Goal: Check status: Check status

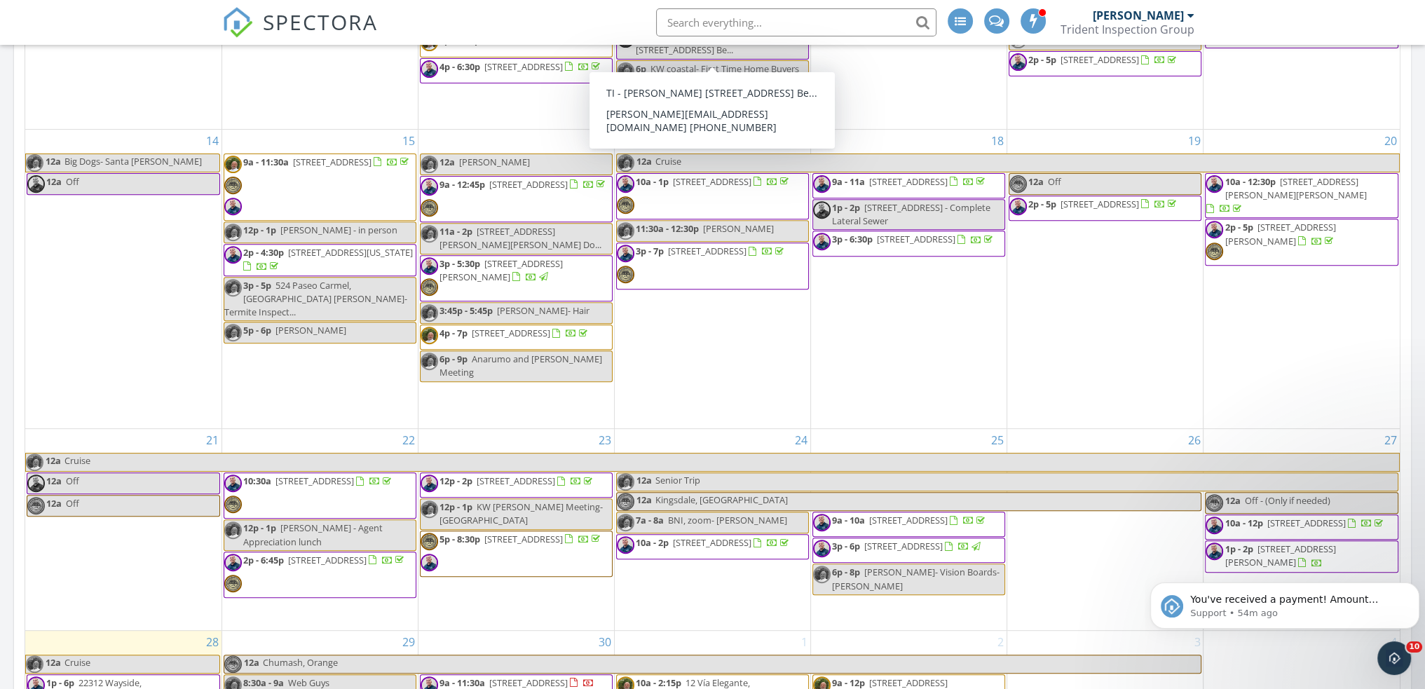
click at [748, 22] on input "text" at bounding box center [796, 22] width 280 height 28
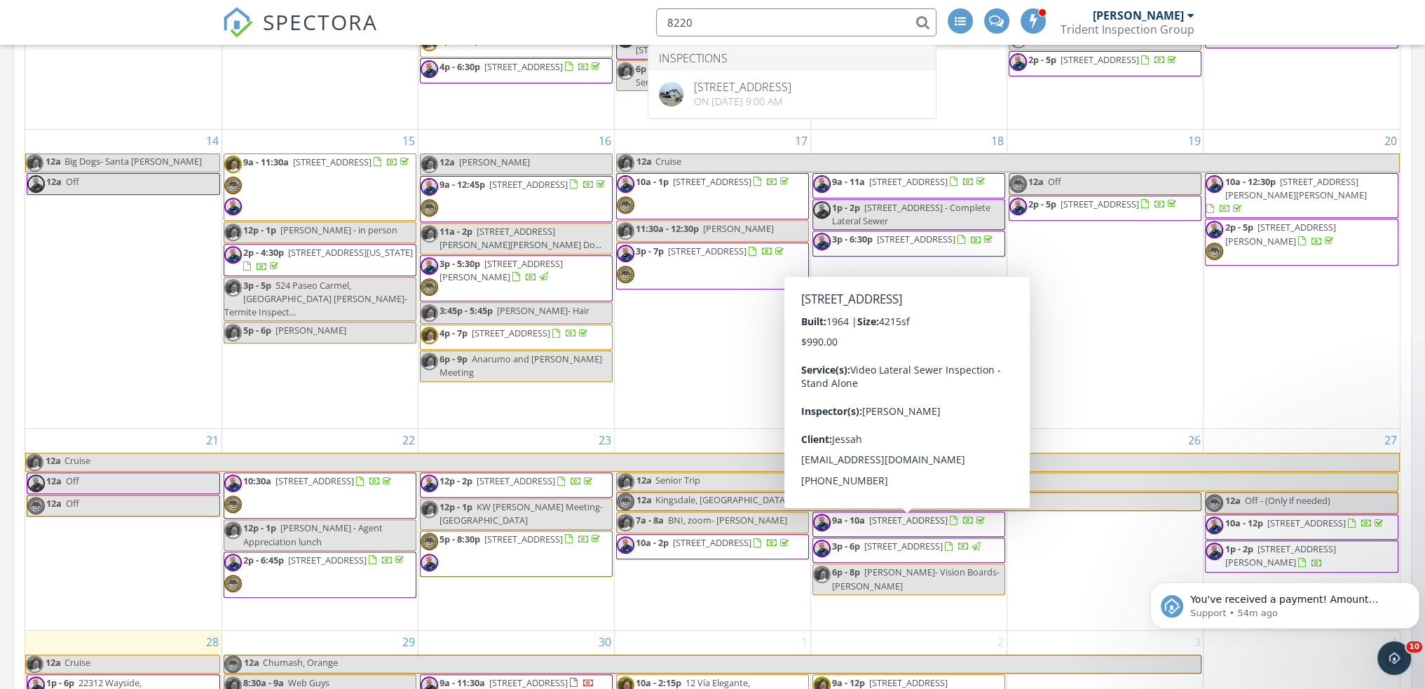
click at [933, 535] on span "9a - 10a 8220 20th Street, Westminster 92683" at bounding box center [900, 524] width 174 height 21
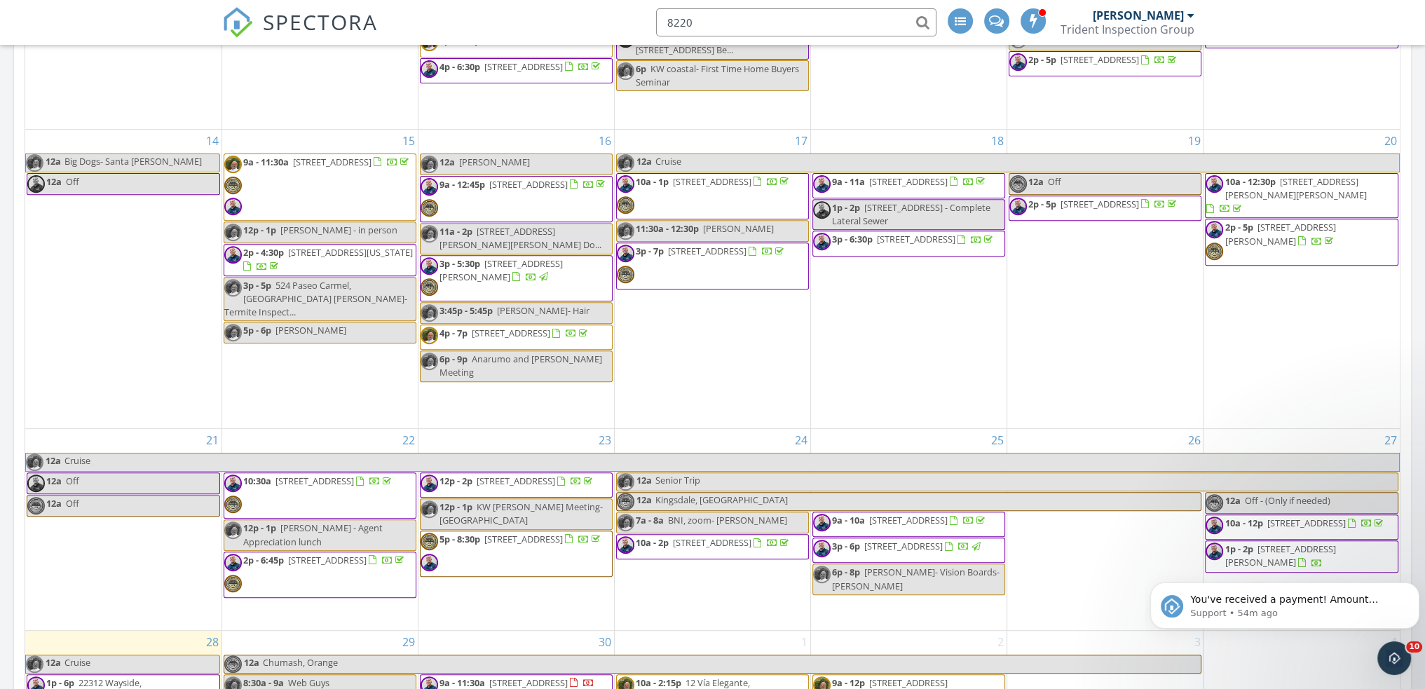
type input "8220"
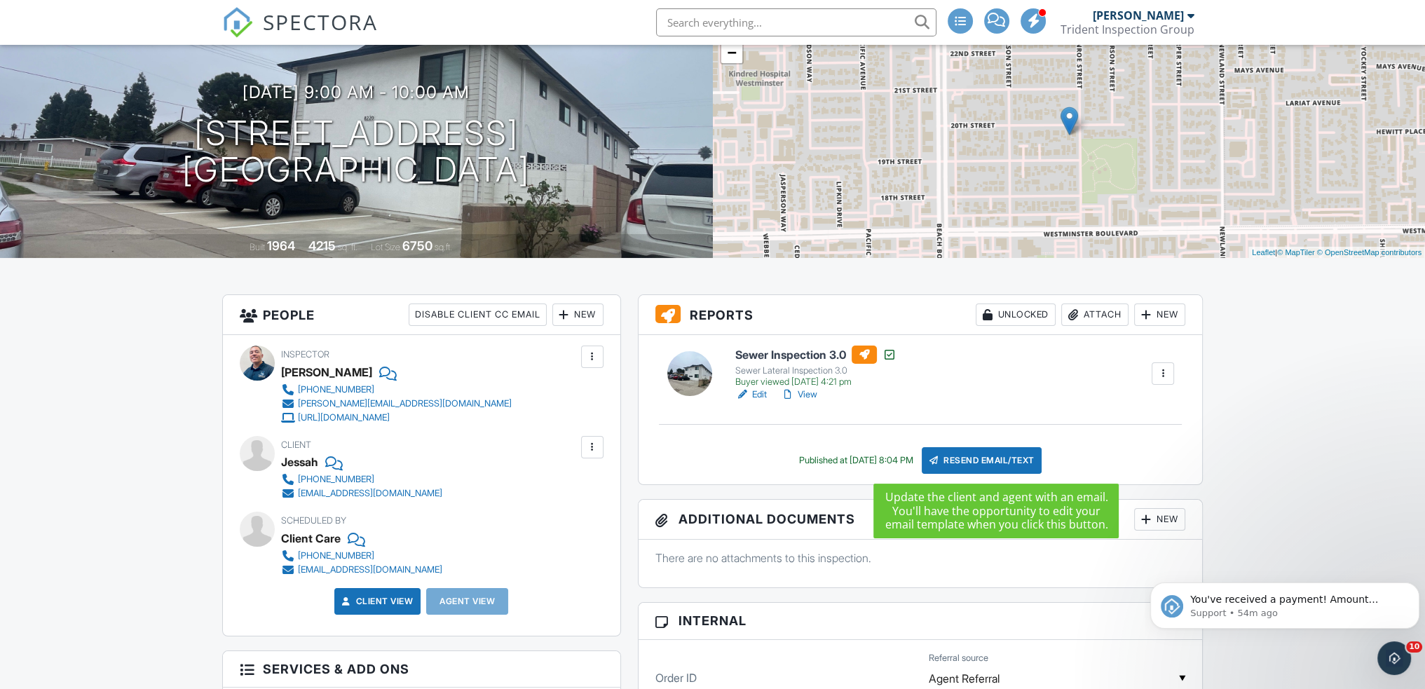
click at [1001, 462] on div "Resend Email/Text" at bounding box center [981, 460] width 121 height 27
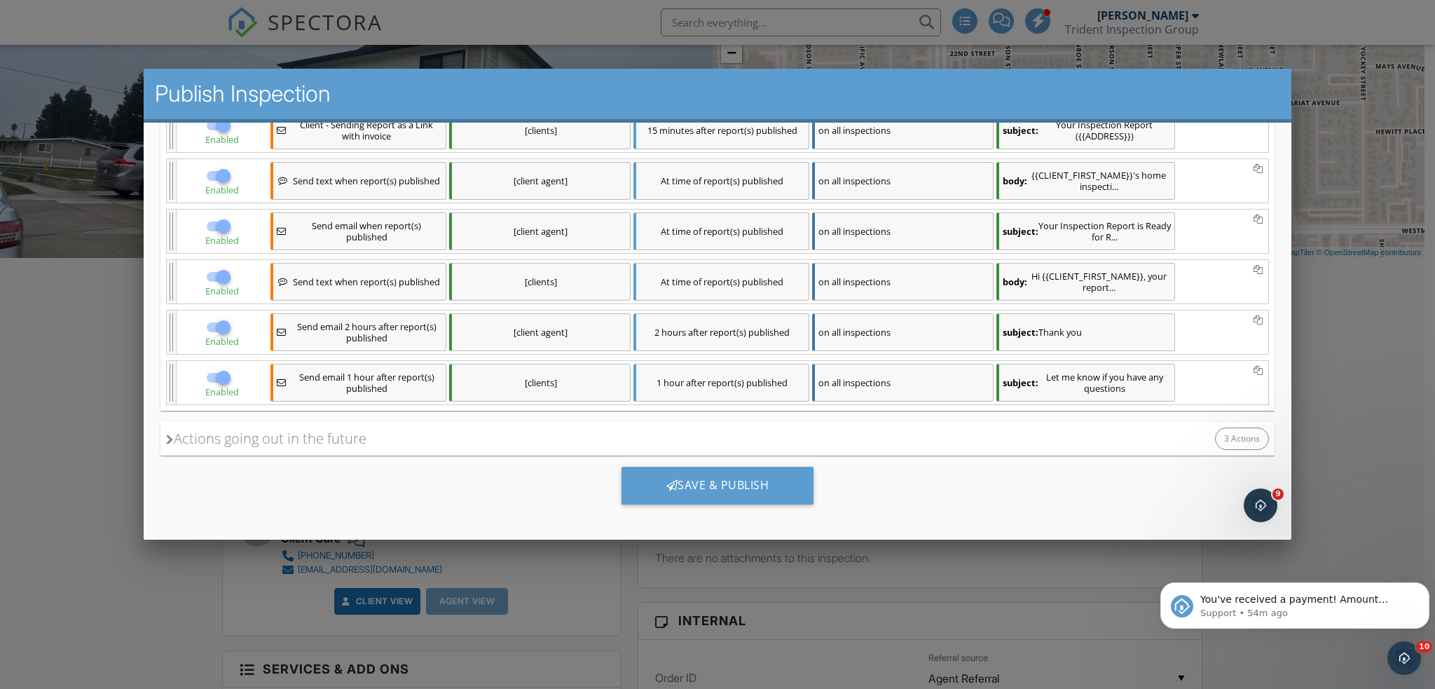
scroll to position [441, 0]
click at [706, 476] on div "Save & Publish" at bounding box center [717, 484] width 193 height 38
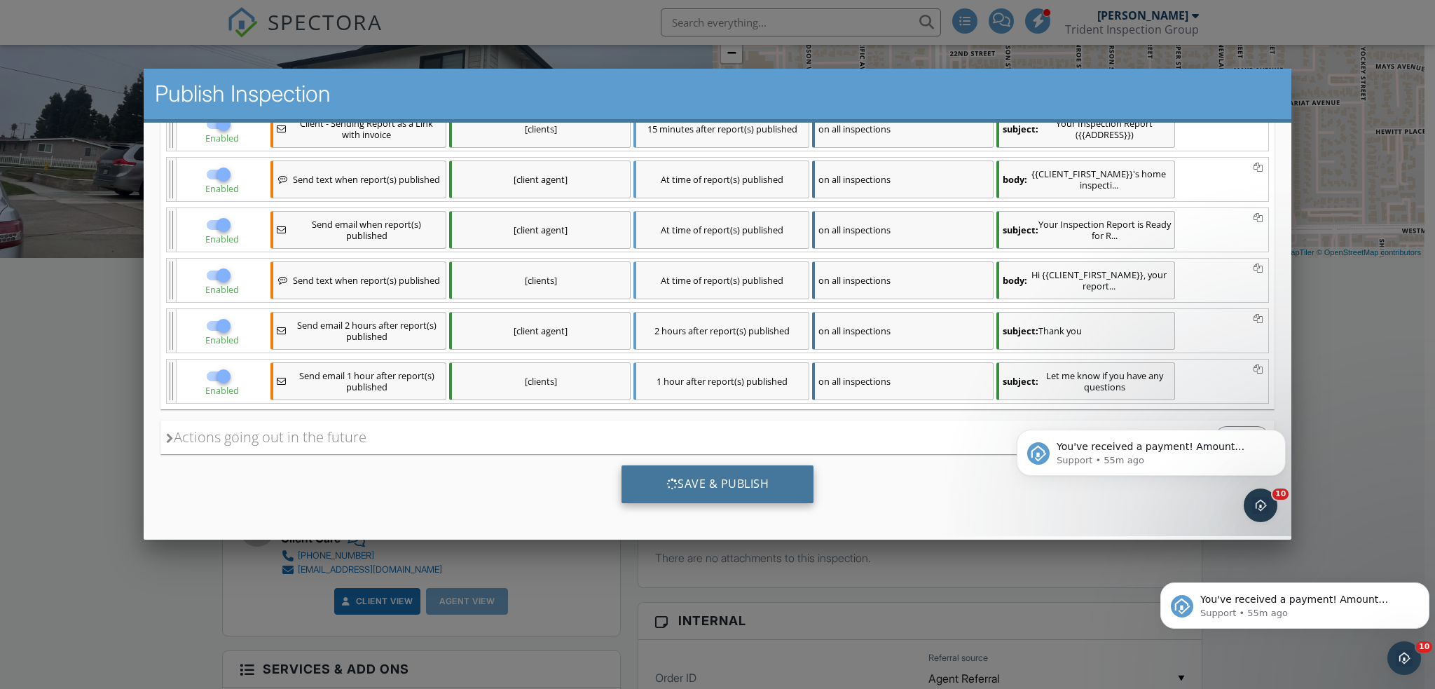
scroll to position [0, 0]
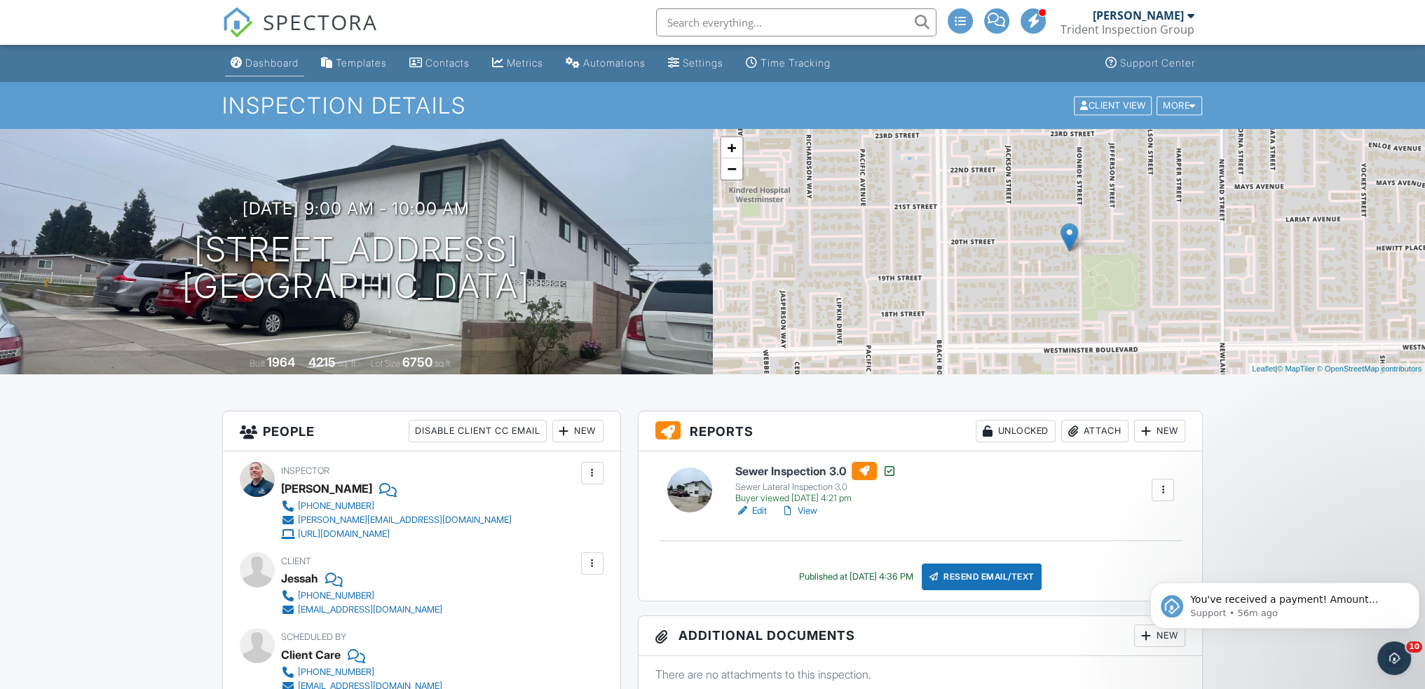
click at [270, 66] on div "Dashboard" at bounding box center [271, 63] width 53 height 12
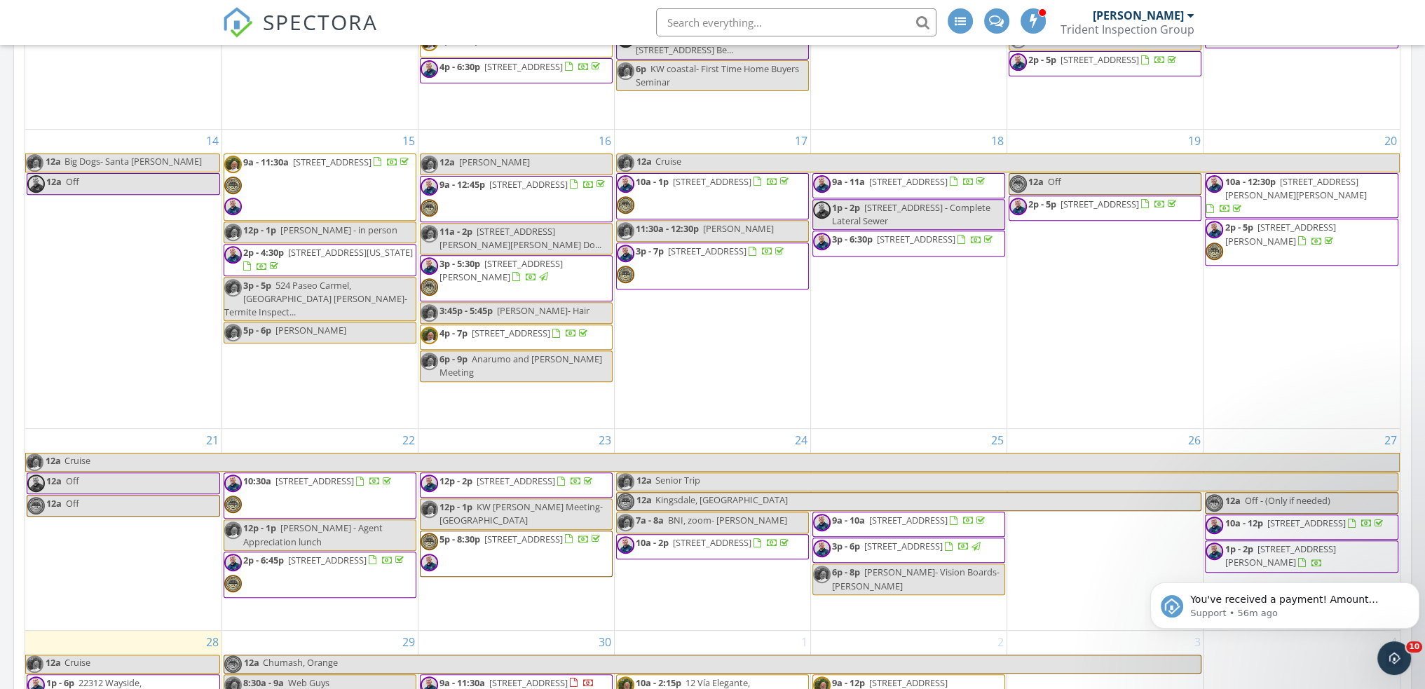
scroll to position [817, 0]
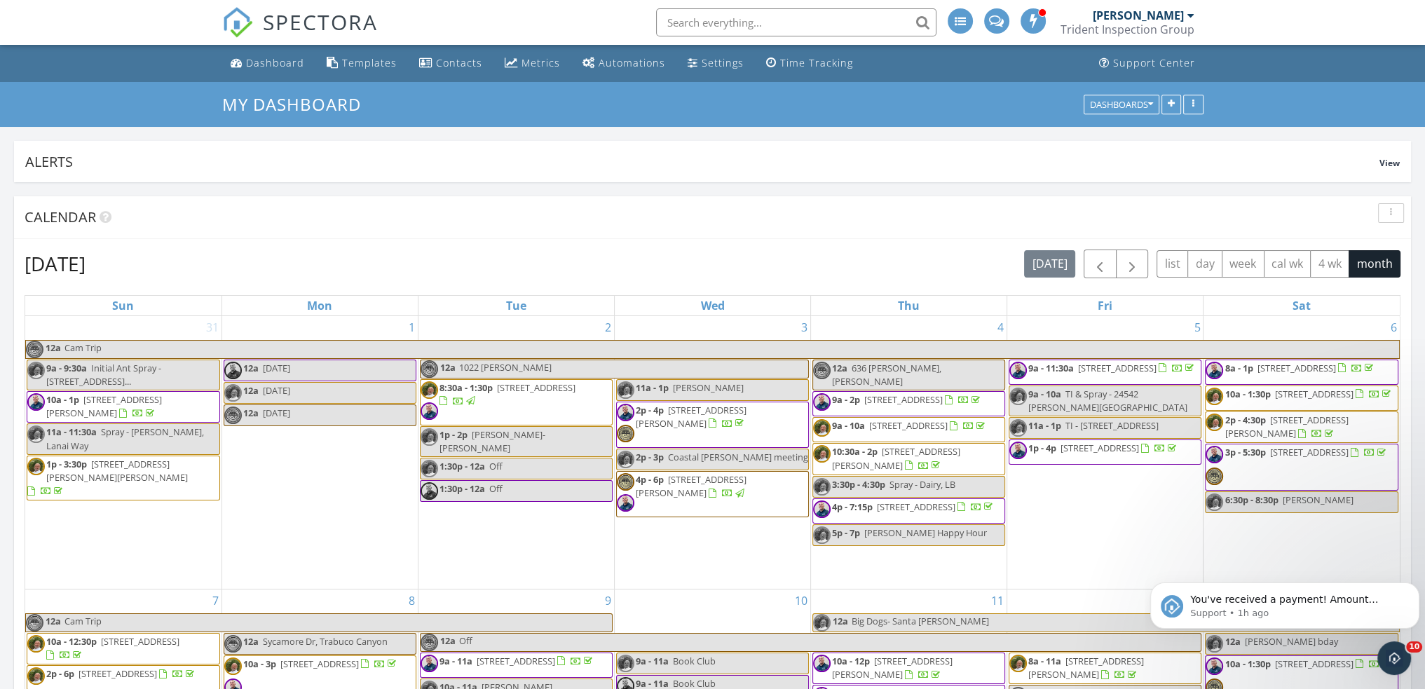
click at [743, 20] on input "text" at bounding box center [796, 22] width 280 height 28
paste input "8221 19th st westminster"
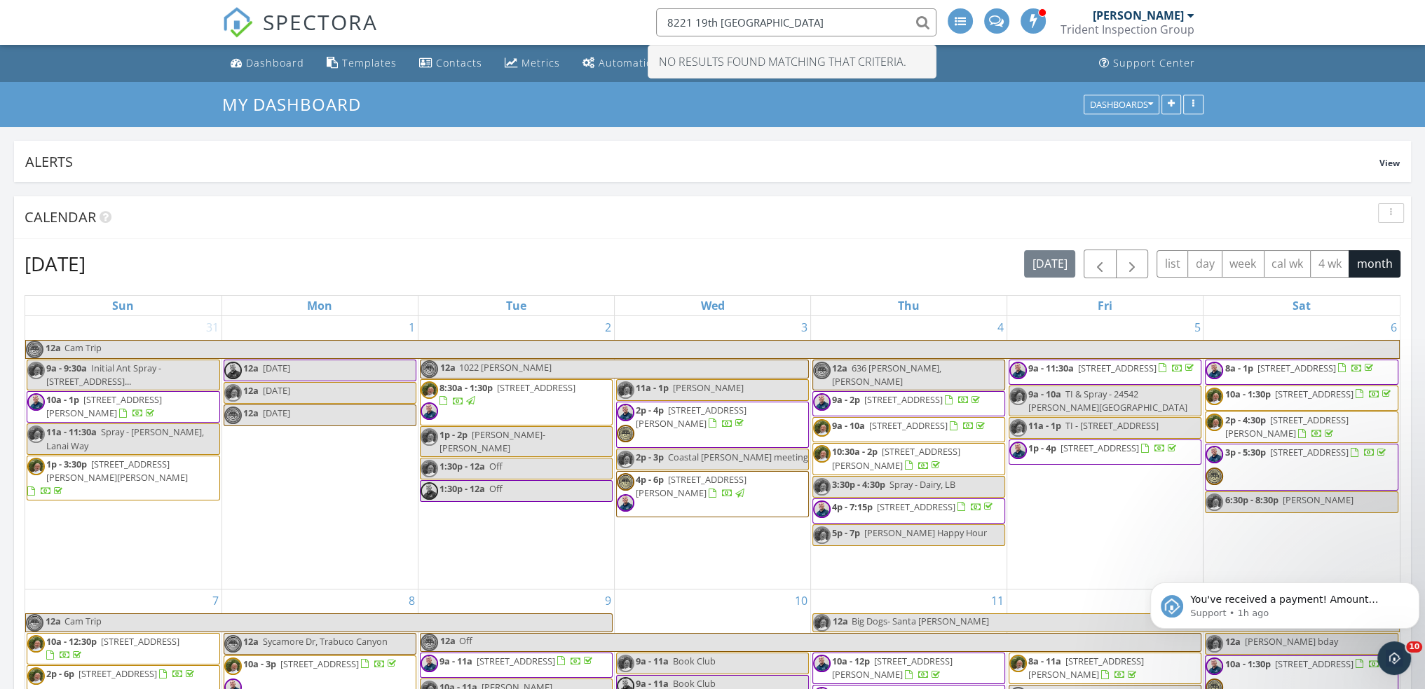
click at [722, 26] on input "8221 19th st westminster" at bounding box center [796, 22] width 280 height 28
drag, startPoint x: 731, startPoint y: 25, endPoint x: 866, endPoint y: 25, distance: 135.2
click at [866, 25] on input "8221 19th st westminster" at bounding box center [796, 22] width 280 height 28
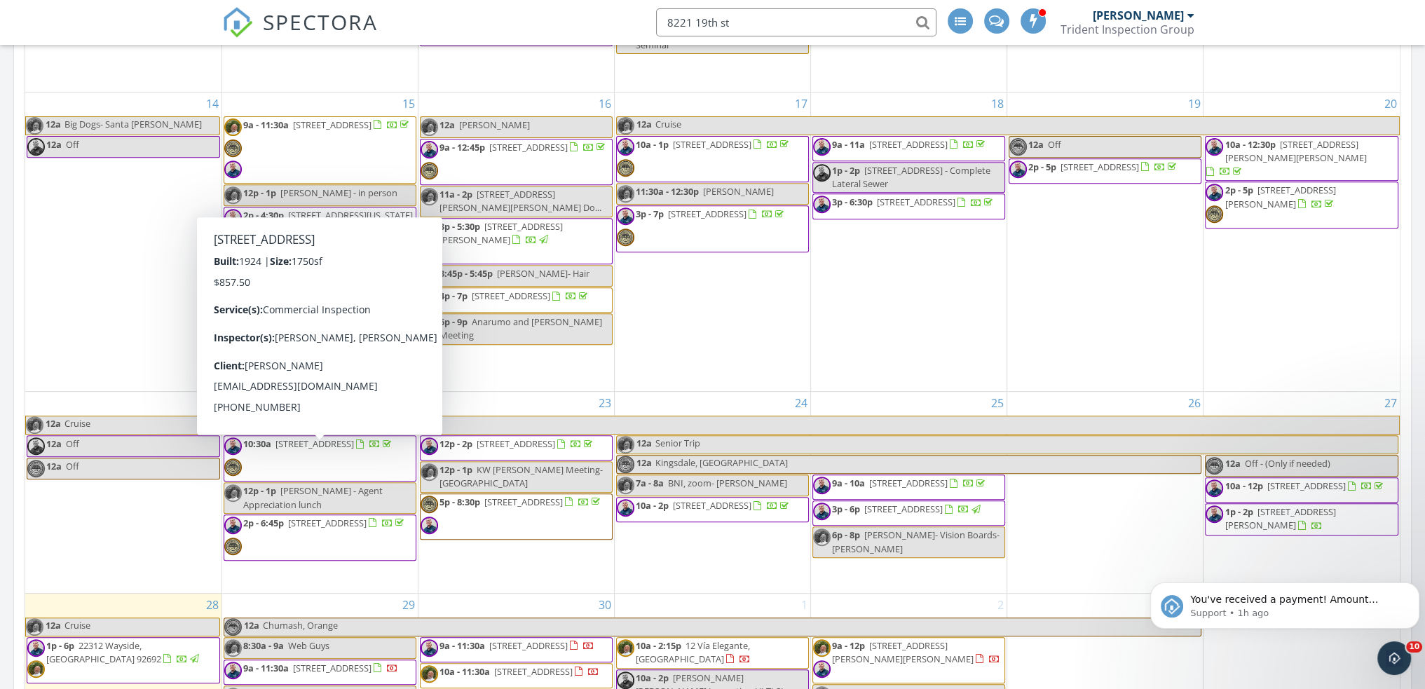
scroll to position [701, 0]
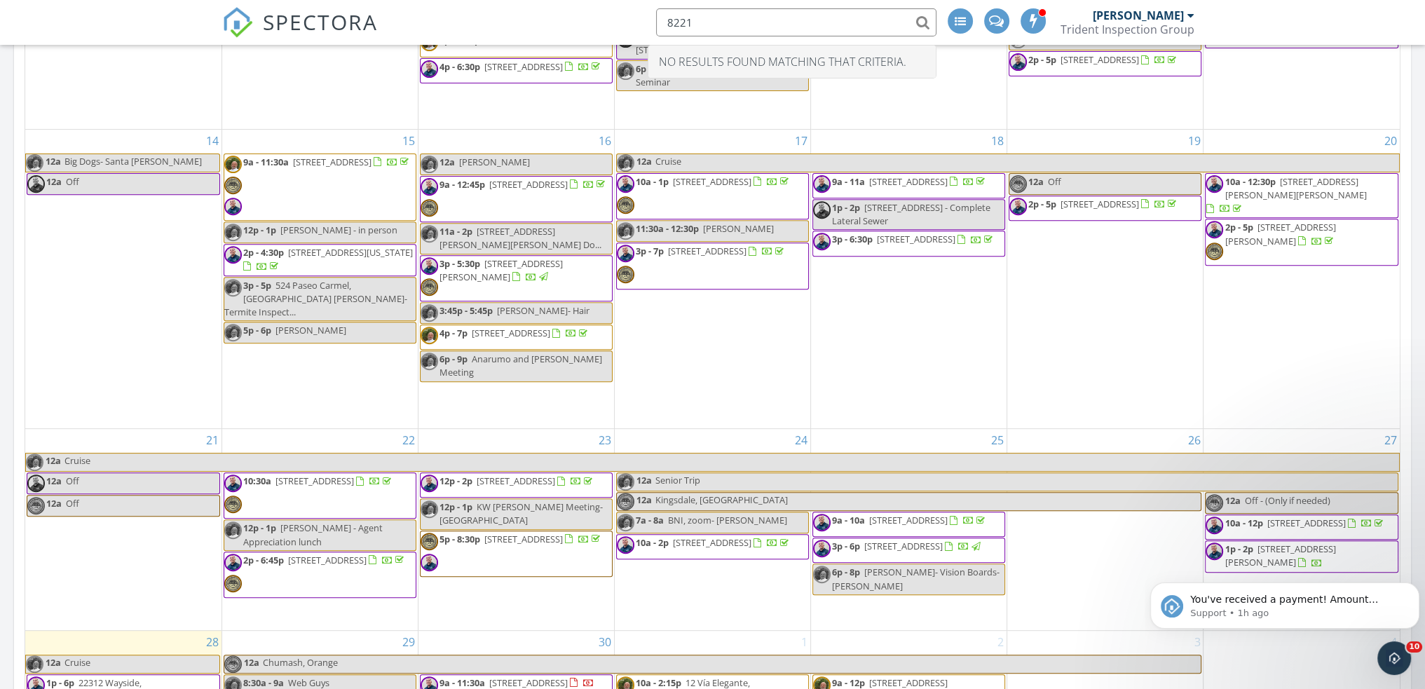
drag, startPoint x: 718, startPoint y: 22, endPoint x: 617, endPoint y: 31, distance: 101.9
click at [617, 31] on div "SPECTORA 8221 No results found matching that criteria. Jeff Clark Trident Inspe…" at bounding box center [712, 22] width 981 height 45
paste input "19th st westminster"
click at [928, 19] on input "8221 19th st westminster" at bounding box center [796, 22] width 280 height 28
click at [1415, 584] on icon "Dismiss notification" at bounding box center [1415, 586] width 8 height 8
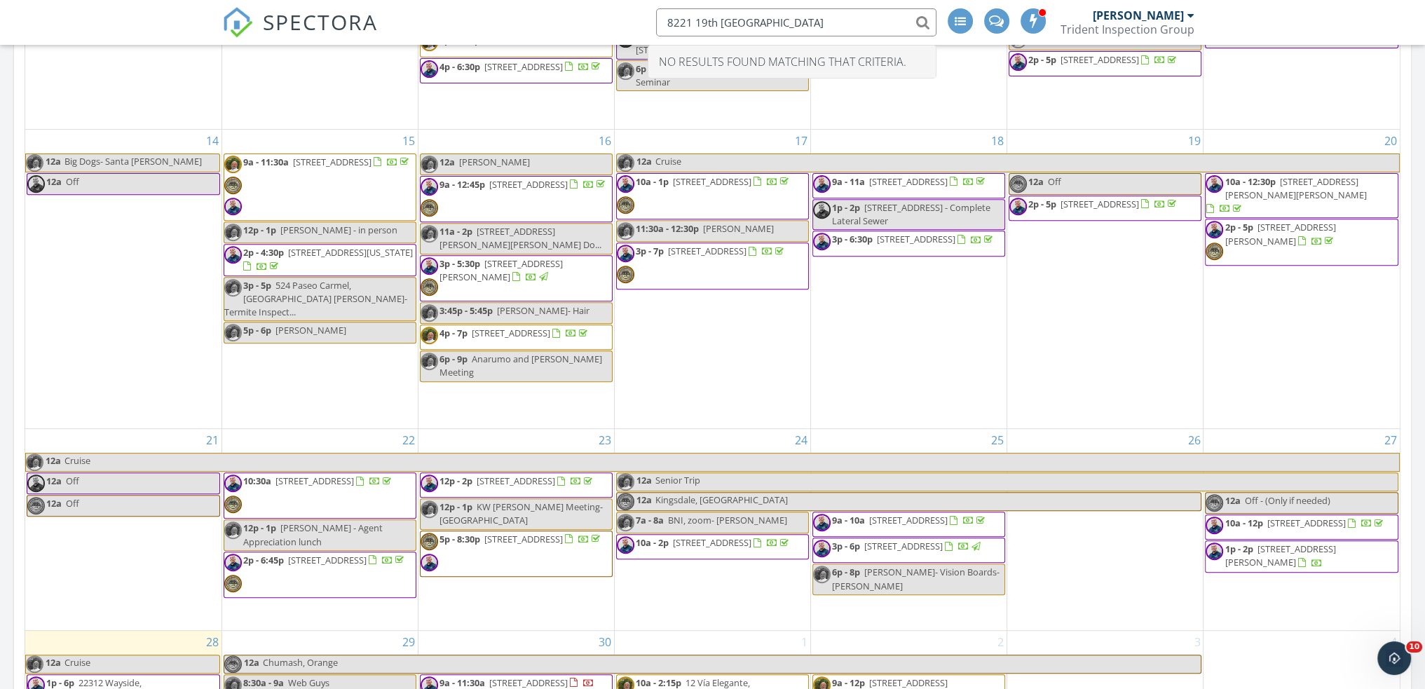
drag, startPoint x: 804, startPoint y: 22, endPoint x: 622, endPoint y: 28, distance: 182.3
click at [623, 28] on div "SPECTORA 8221 19th st westminster No results found matching that criteria. Jeff…" at bounding box center [712, 22] width 981 height 45
paste input "St"
type input "8221 19th St"
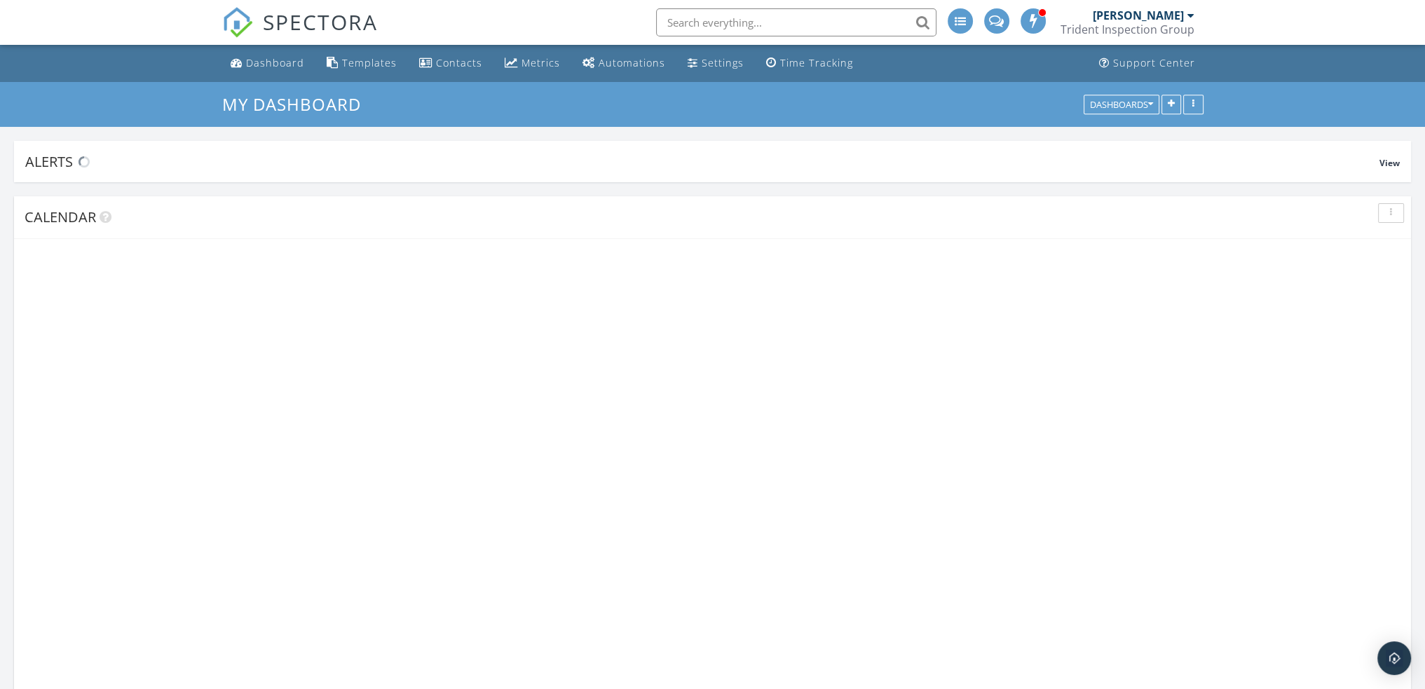
scroll to position [3014, 1446]
click at [725, 22] on input "text" at bounding box center [796, 22] width 280 height 28
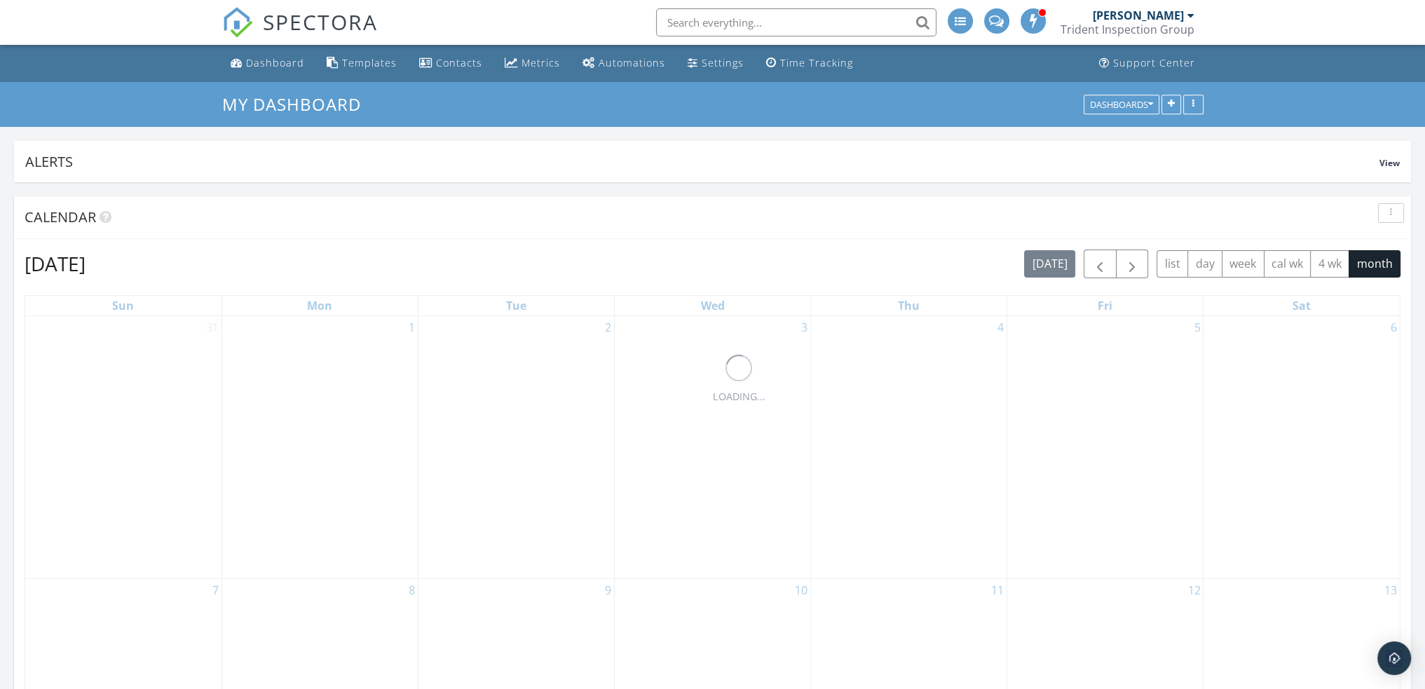
paste input "8221 19th St"
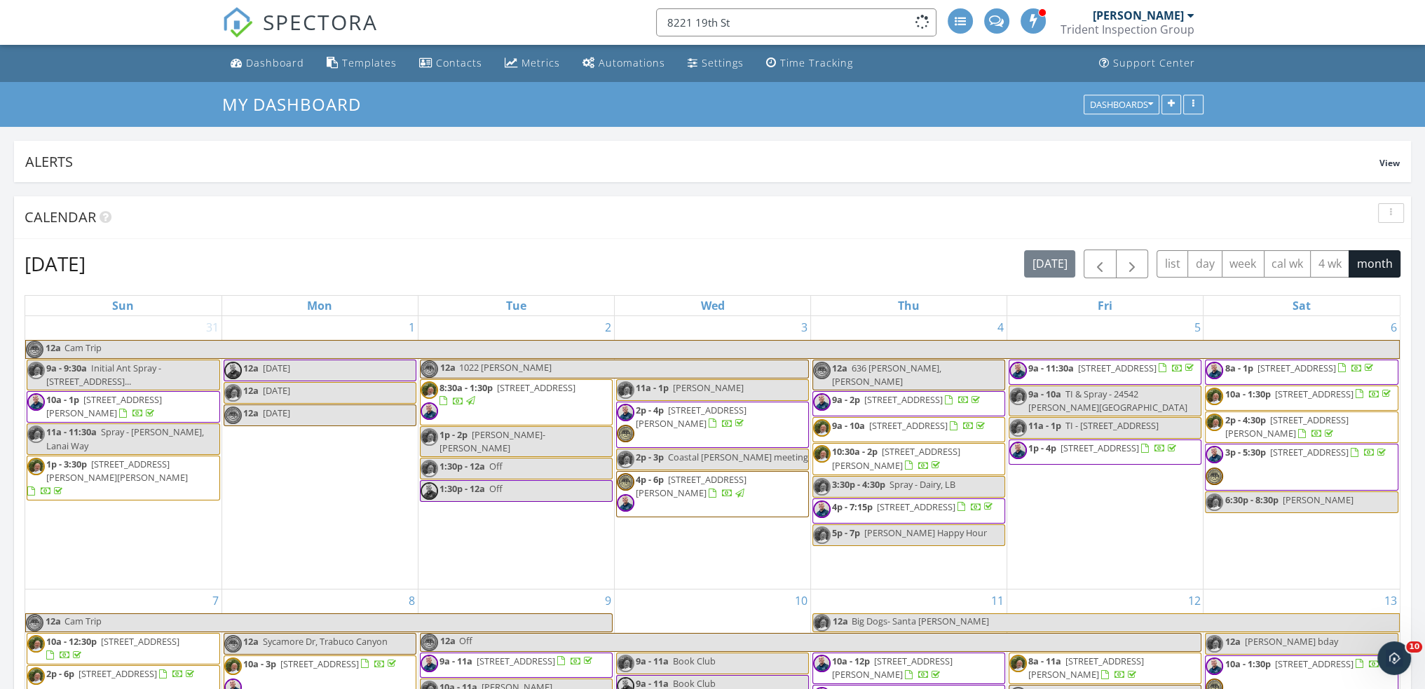
scroll to position [0, 0]
type input "8221 19th St"
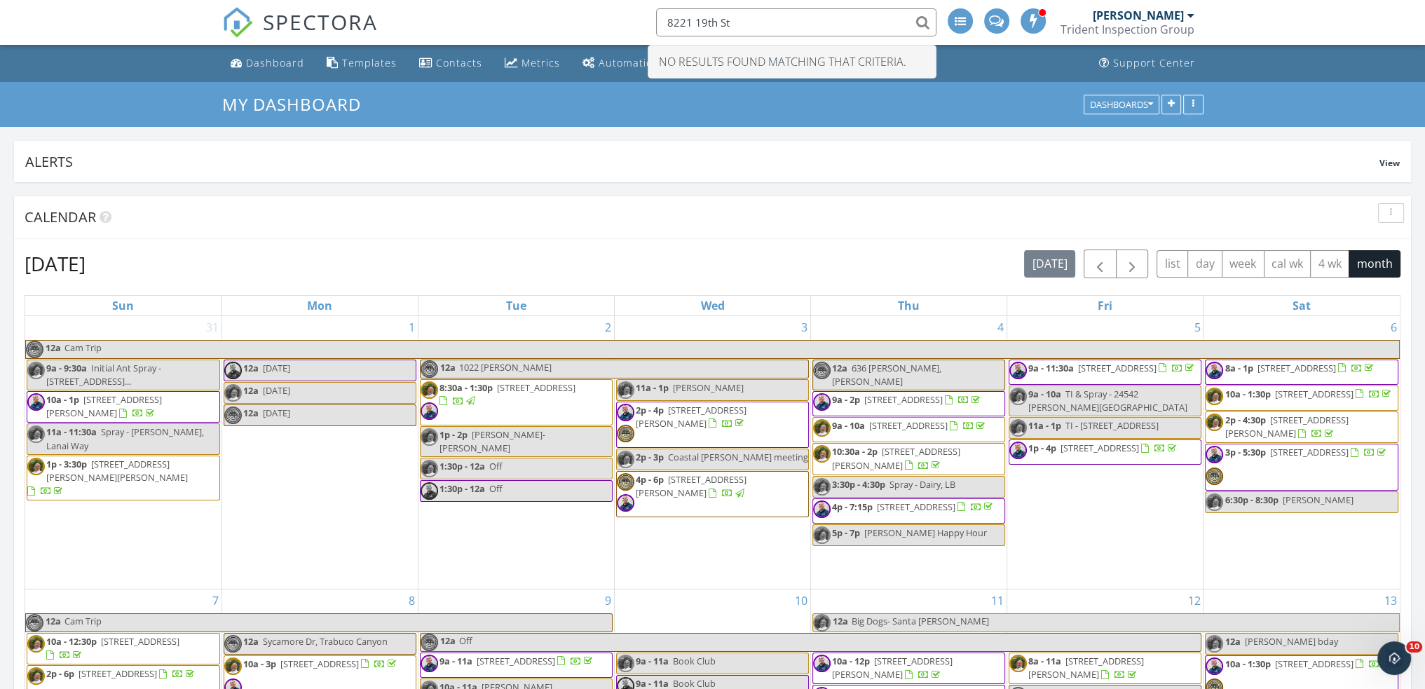
drag, startPoint x: 753, startPoint y: 13, endPoint x: 602, endPoint y: 18, distance: 151.4
click at [602, 18] on div "SPECTORA 8221 19th St No results found matching that criteria. Jeff Clark Tride…" at bounding box center [712, 22] width 981 height 45
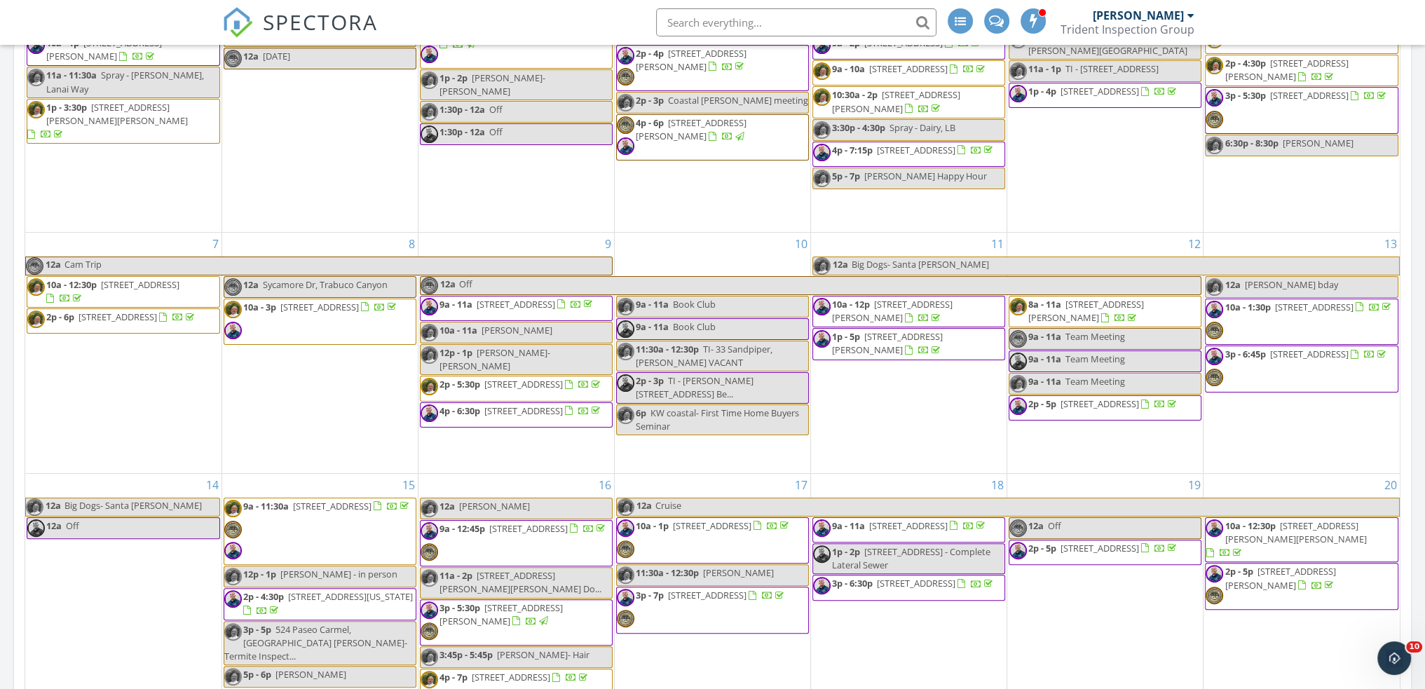
scroll to position [116, 0]
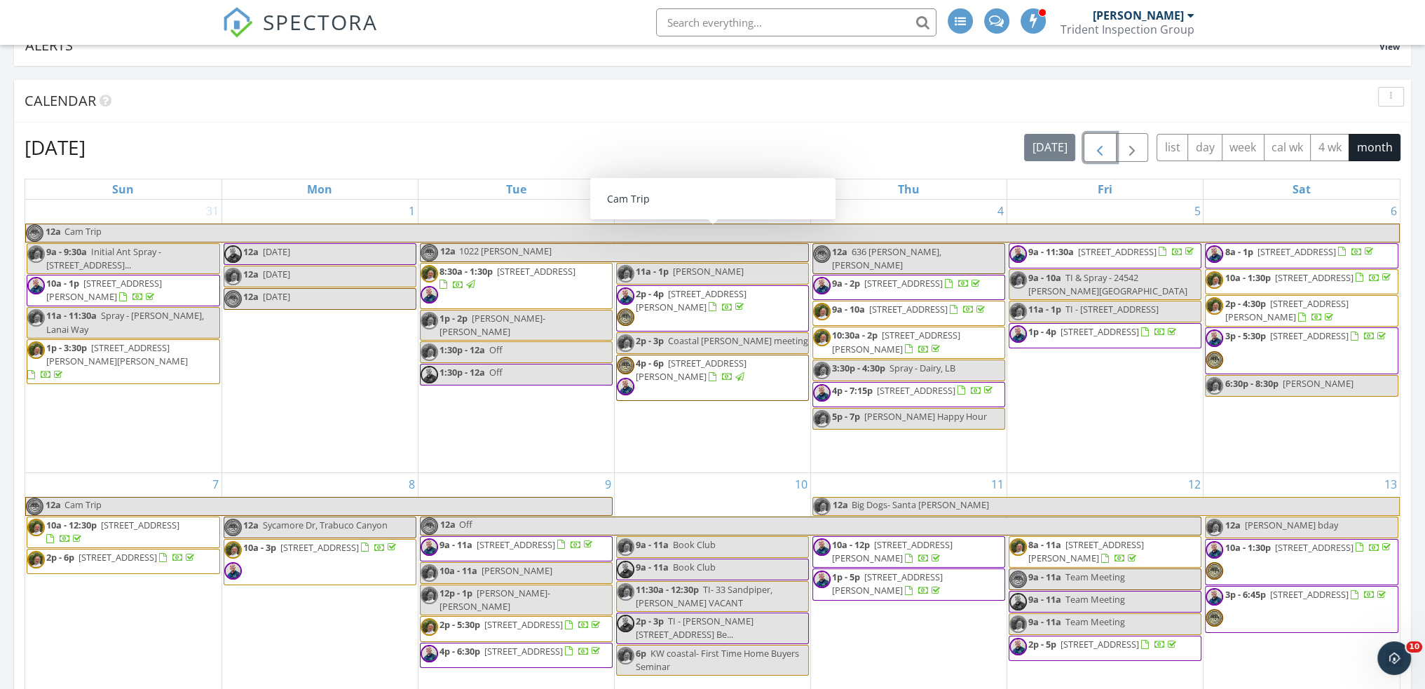
click at [1104, 148] on span "button" at bounding box center [1099, 147] width 17 height 17
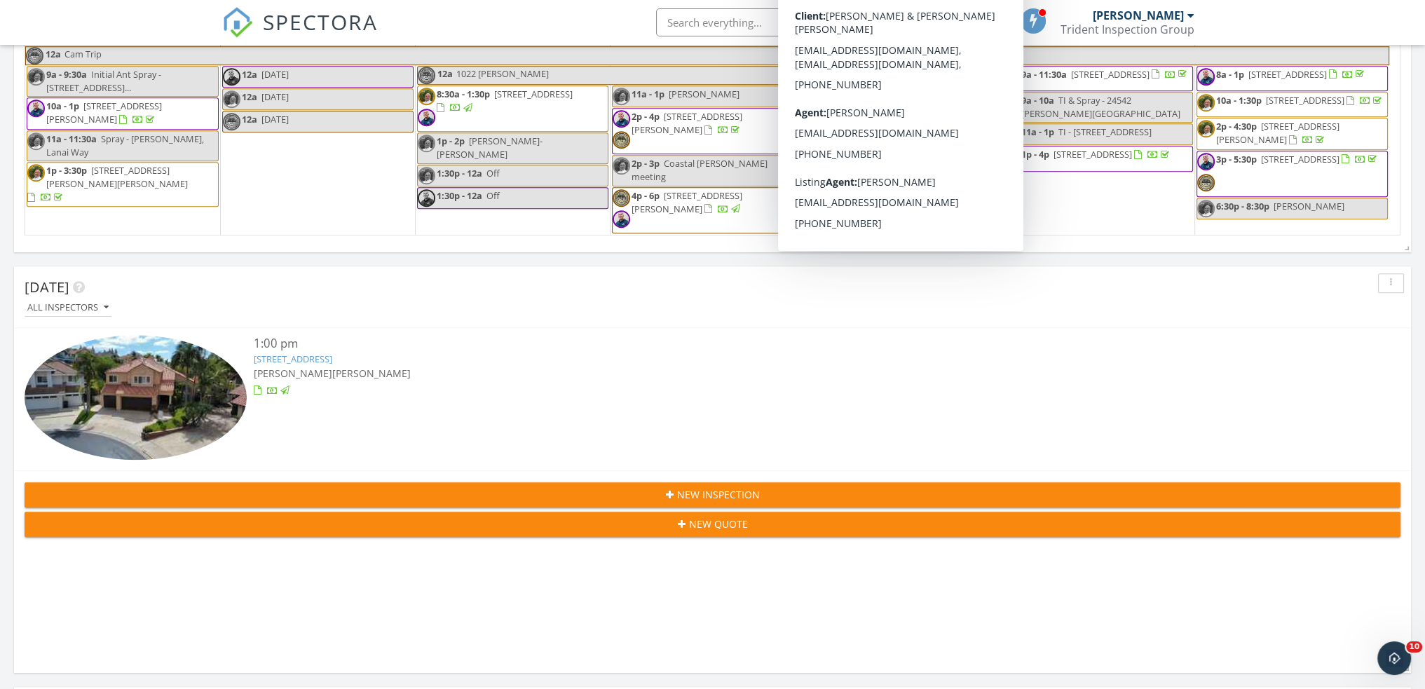
scroll to position [1167, 0]
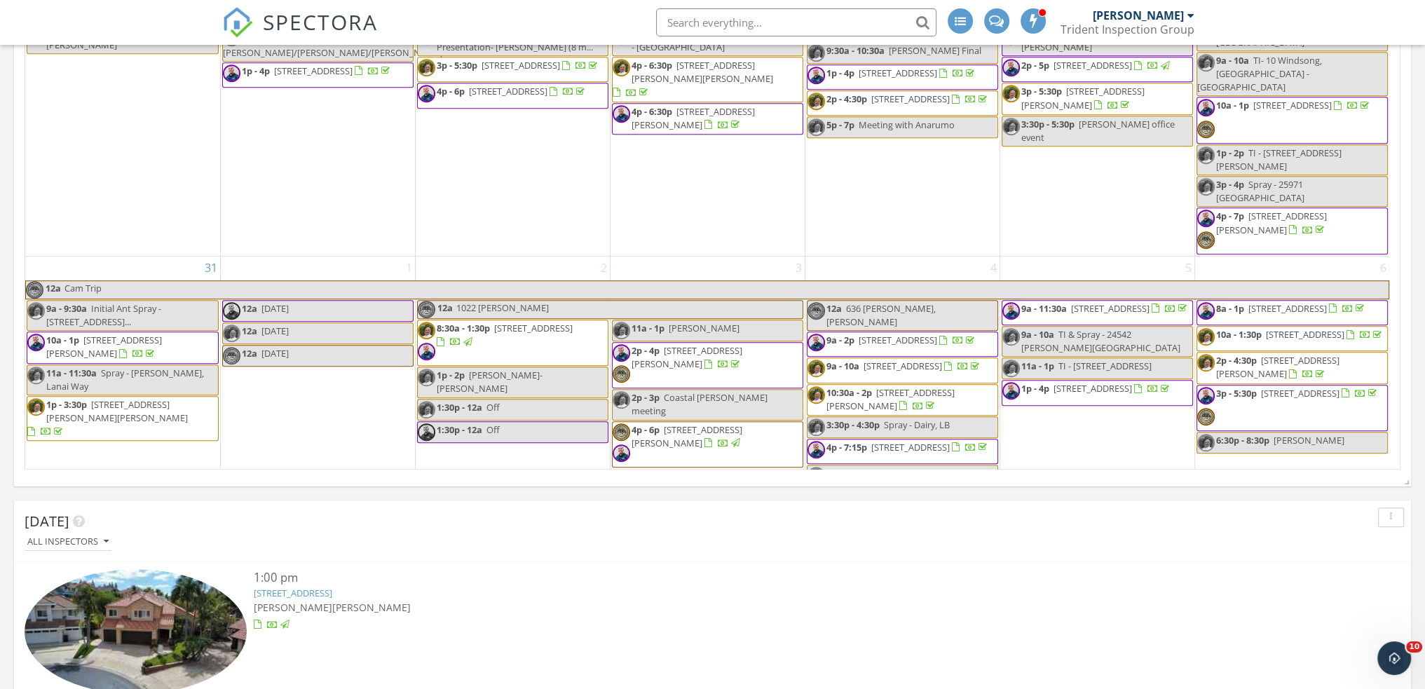
click at [859, 557] on div "Today All Inspectors" at bounding box center [712, 531] width 1396 height 62
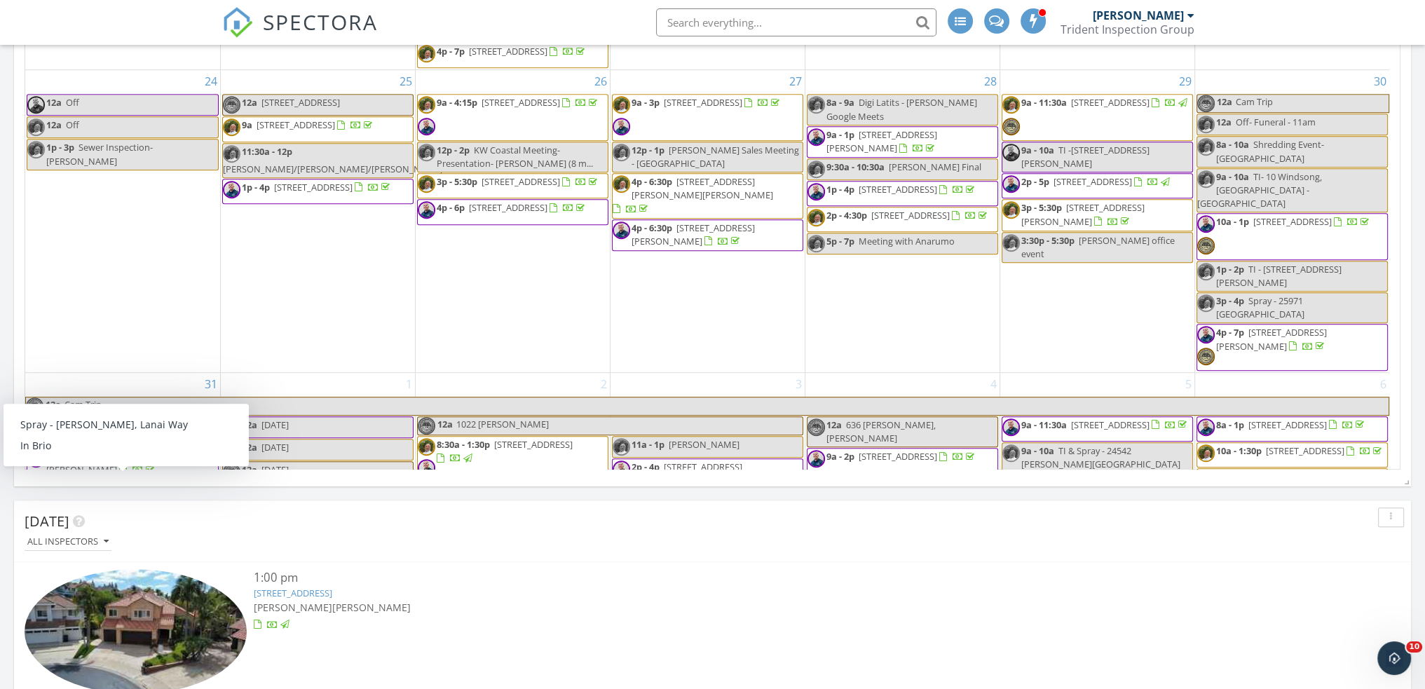
scroll to position [3, 0]
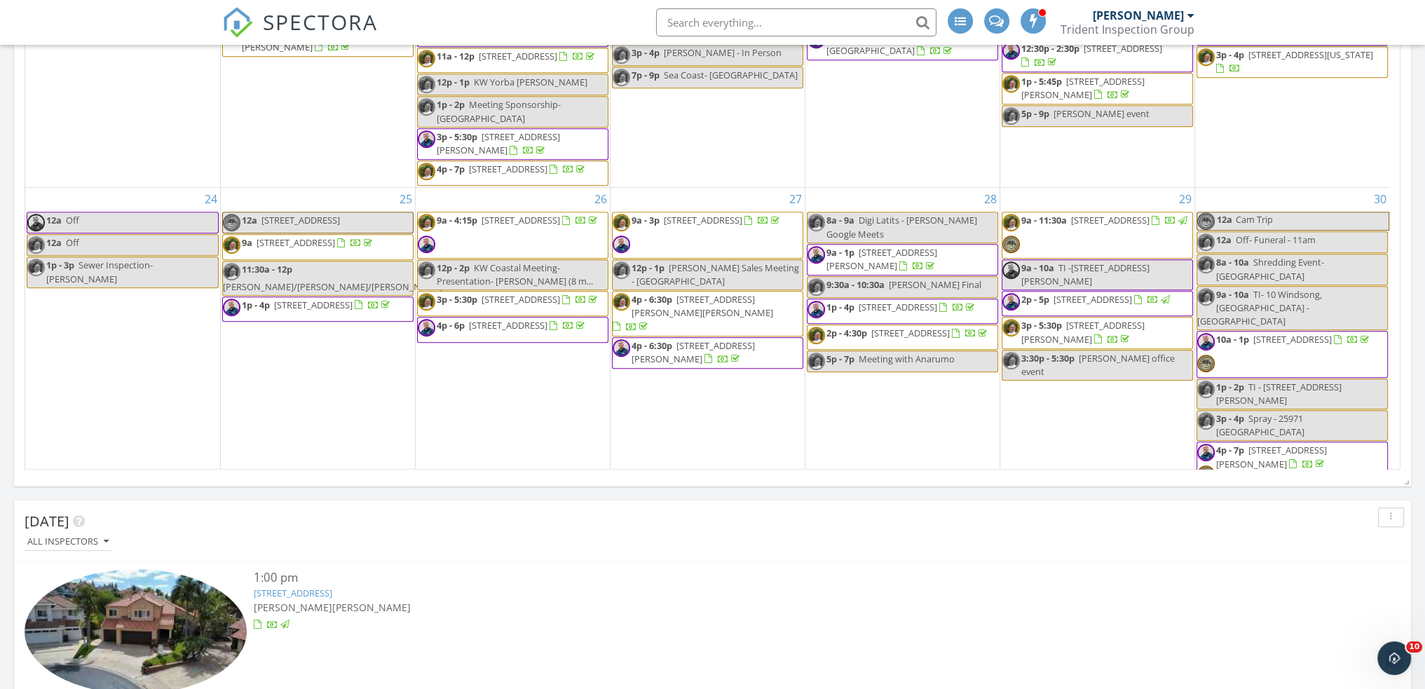
click at [695, 17] on input "text" at bounding box center [796, 22] width 280 height 28
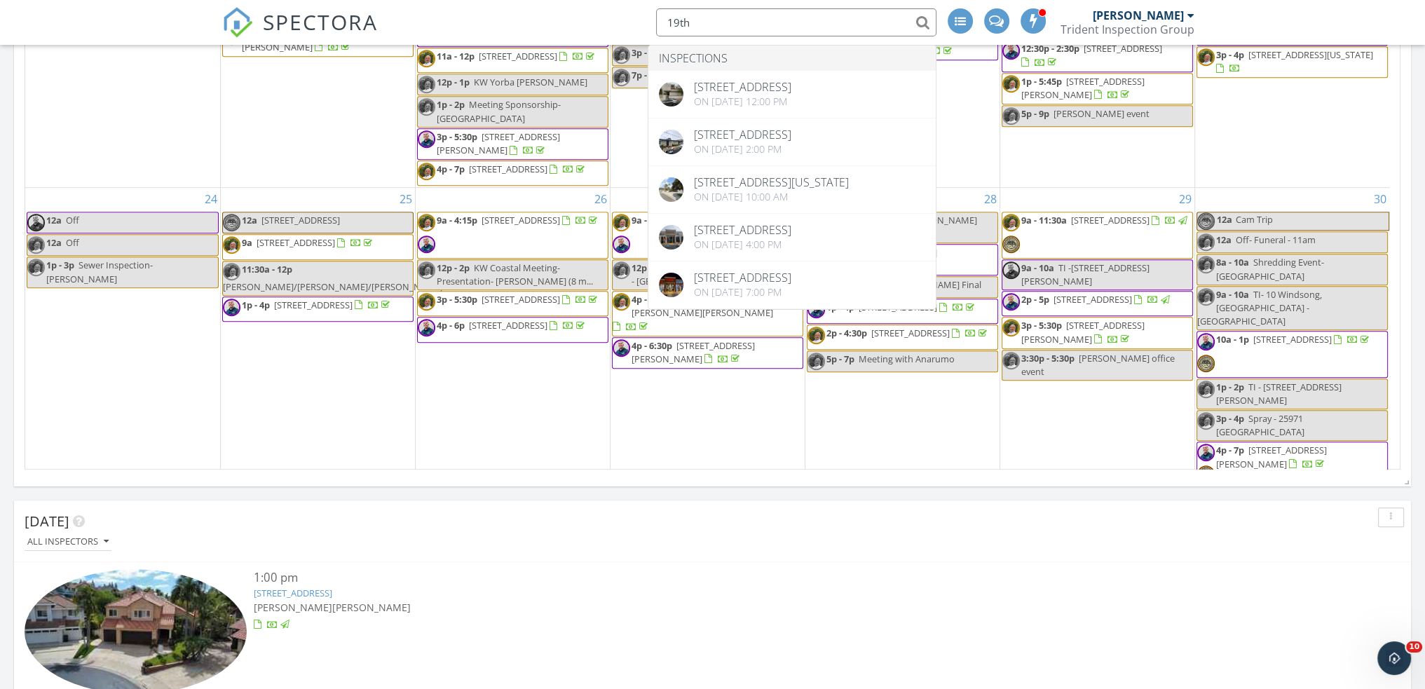
type input "19th"
click at [643, 536] on div "All Inspectors" at bounding box center [718, 541] width 1386 height 19
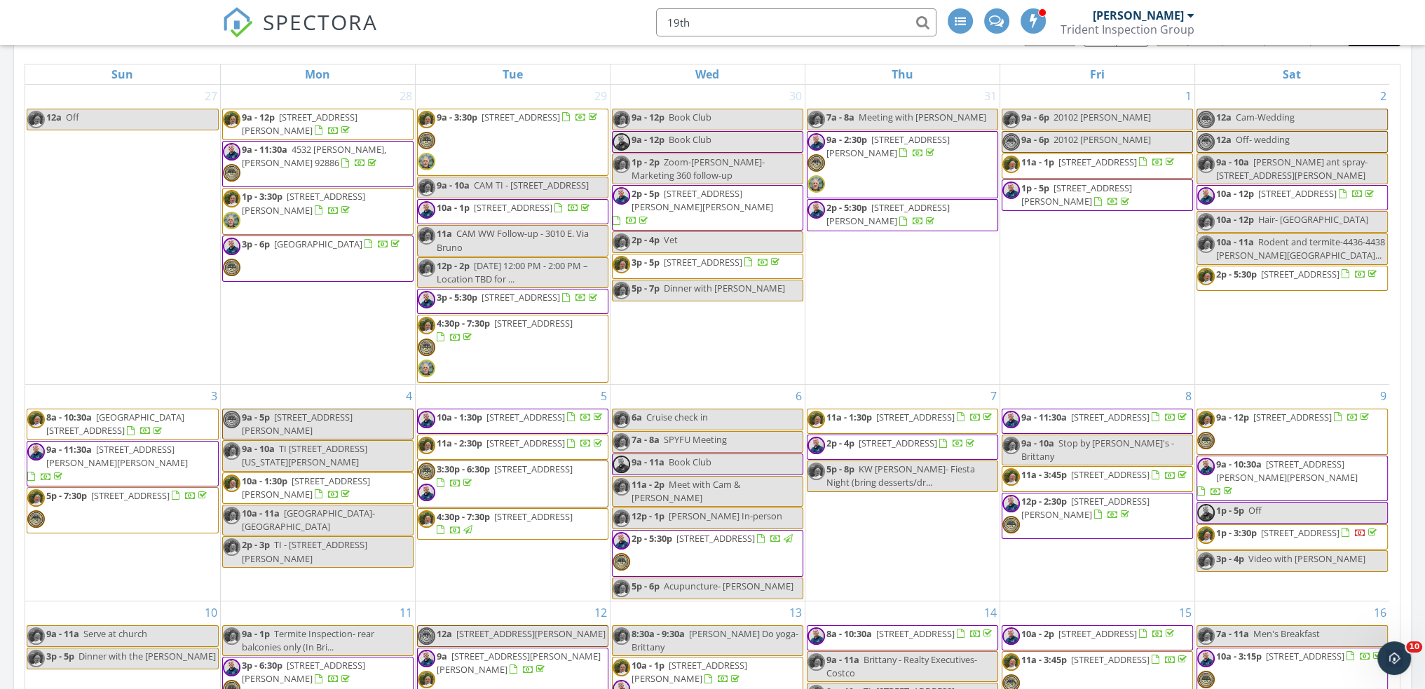
scroll to position [0, 0]
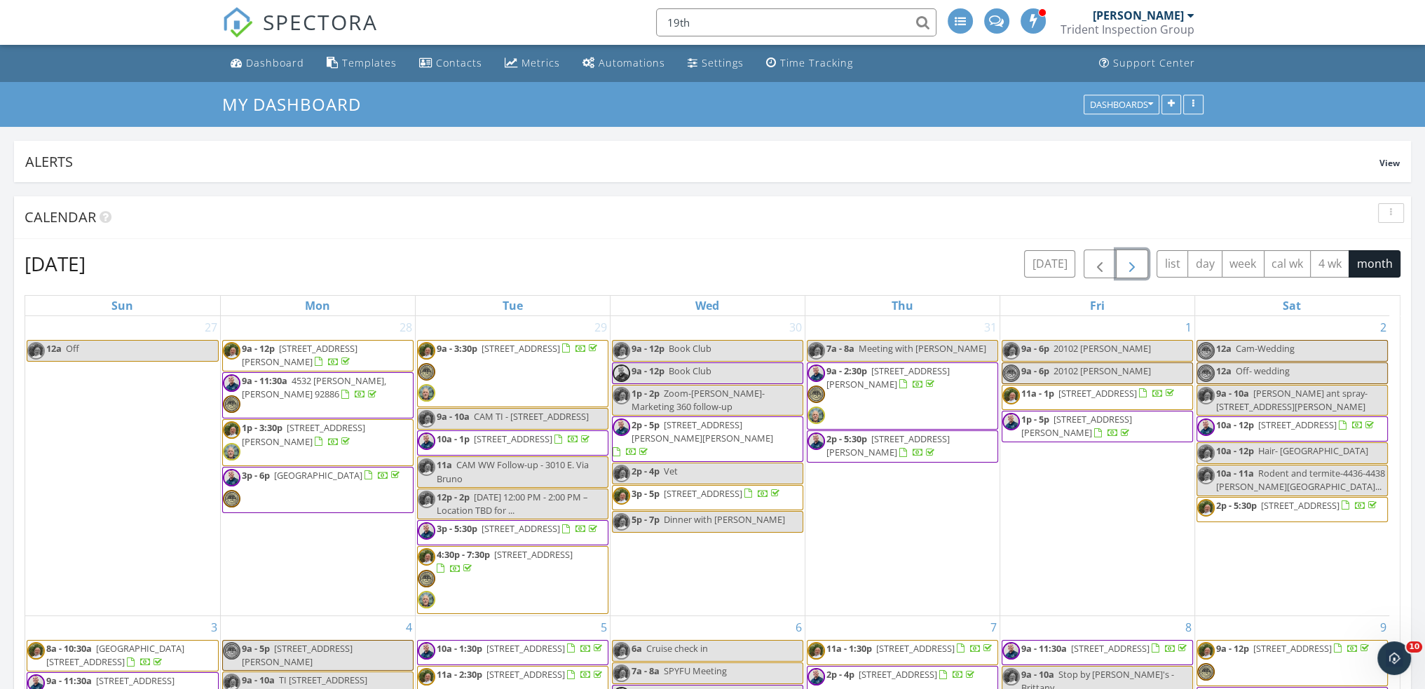
click at [1133, 267] on span "button" at bounding box center [1131, 264] width 17 height 17
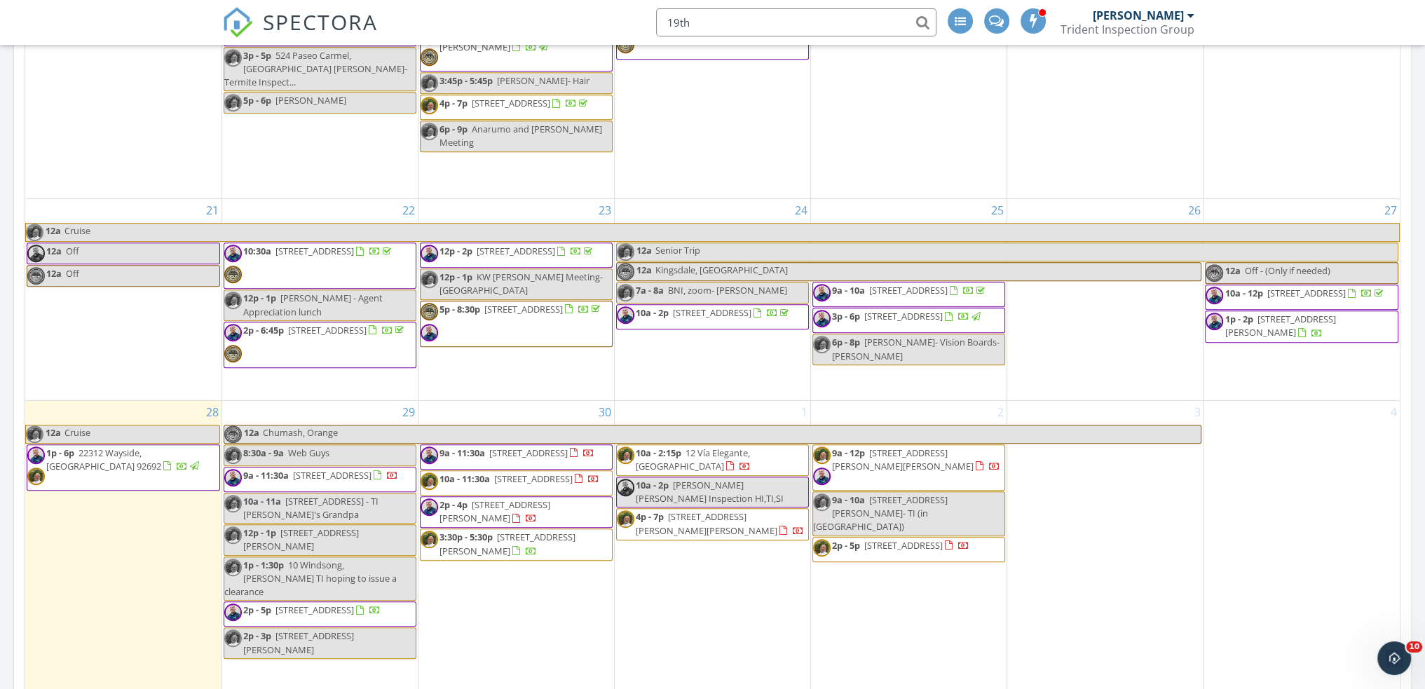
scroll to position [934, 0]
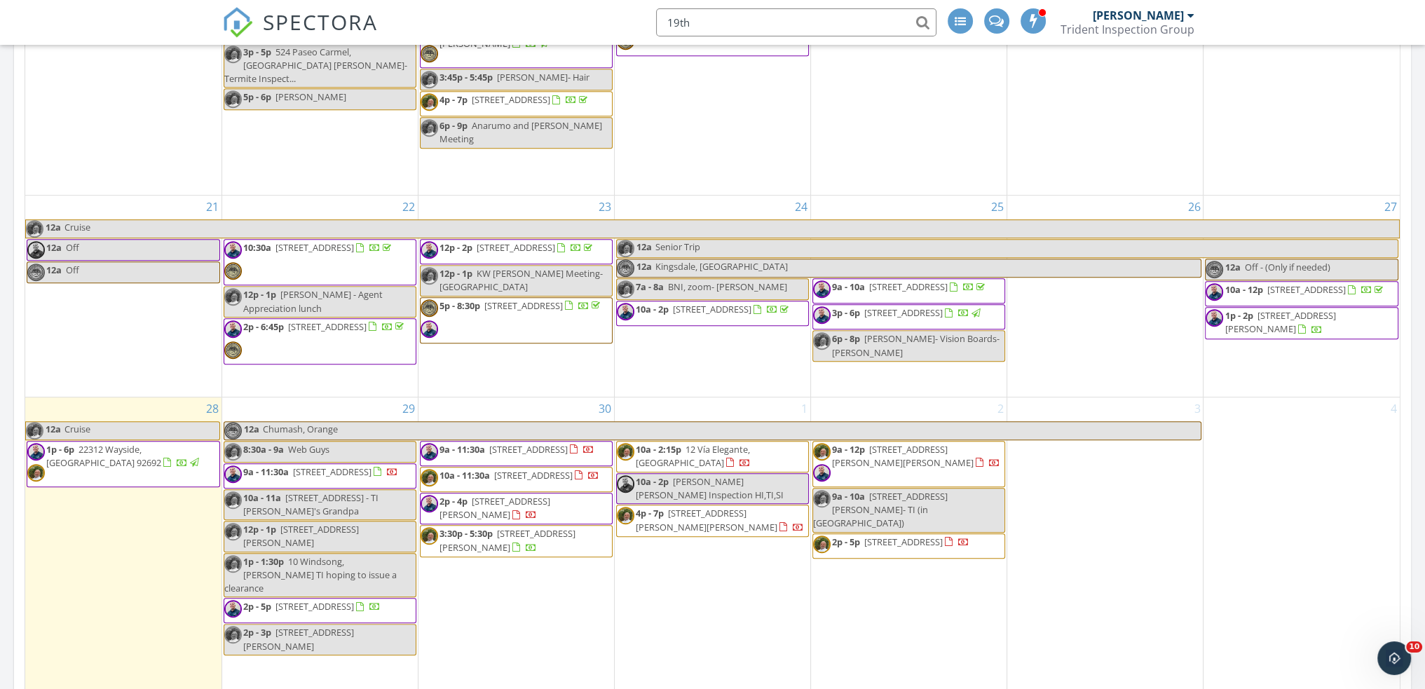
click at [915, 293] on span "8220 20th Street, Westminster 92683" at bounding box center [908, 286] width 78 height 13
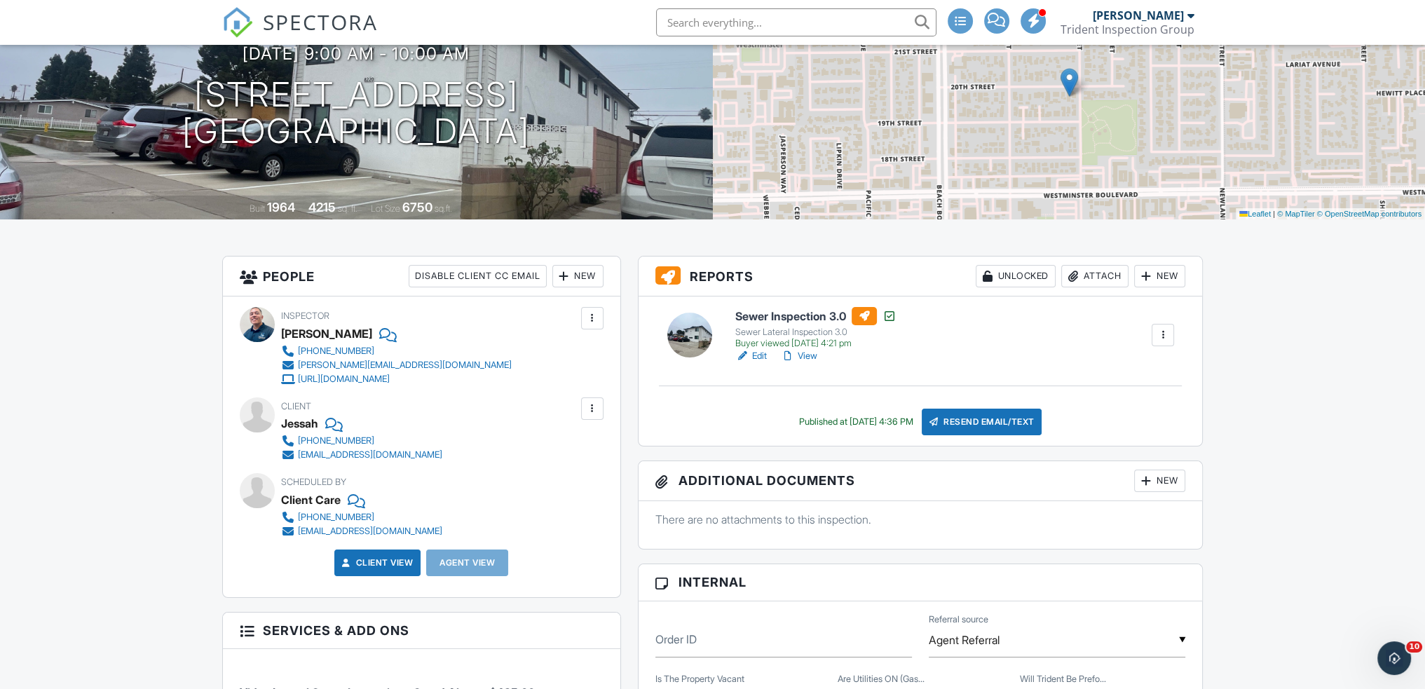
scroll to position [233, 0]
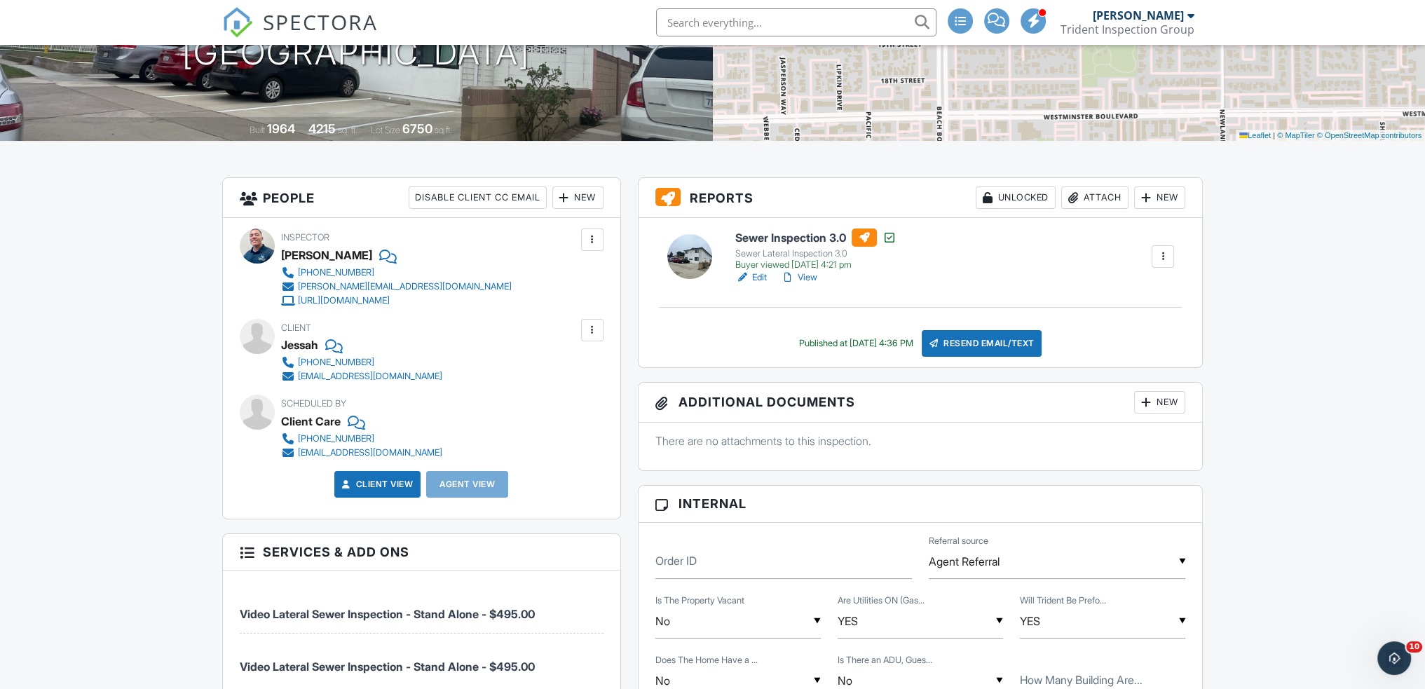
click at [805, 280] on link "View" at bounding box center [799, 277] width 36 height 14
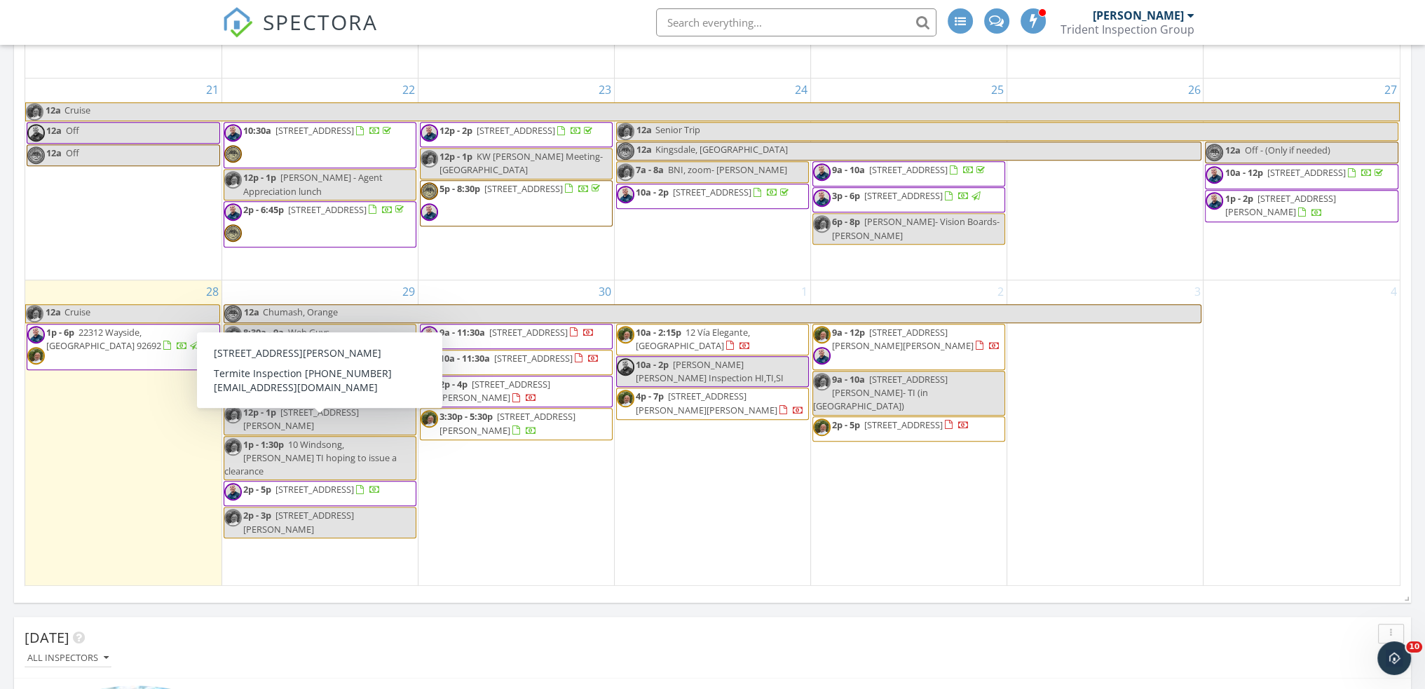
click at [507, 605] on div "Today All Inspectors 1:00 pm 22312 Wayside, Mission Viejo, CA 92692 Jeff Clark …" at bounding box center [712, 627] width 1425 height 2992
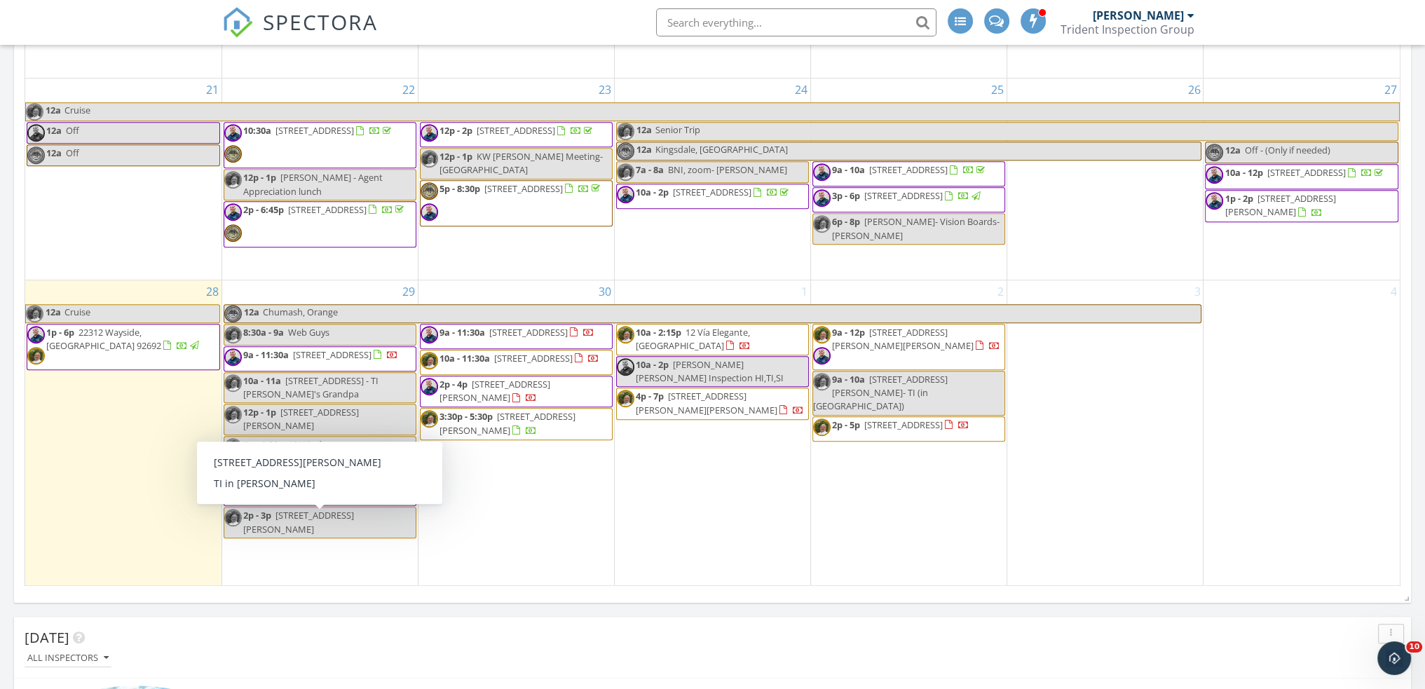
click at [588, 612] on div "Today All Inspectors 1:00 pm 22312 Wayside, Mission Viejo, CA 92692 Jeff Clark …" at bounding box center [712, 627] width 1425 height 2992
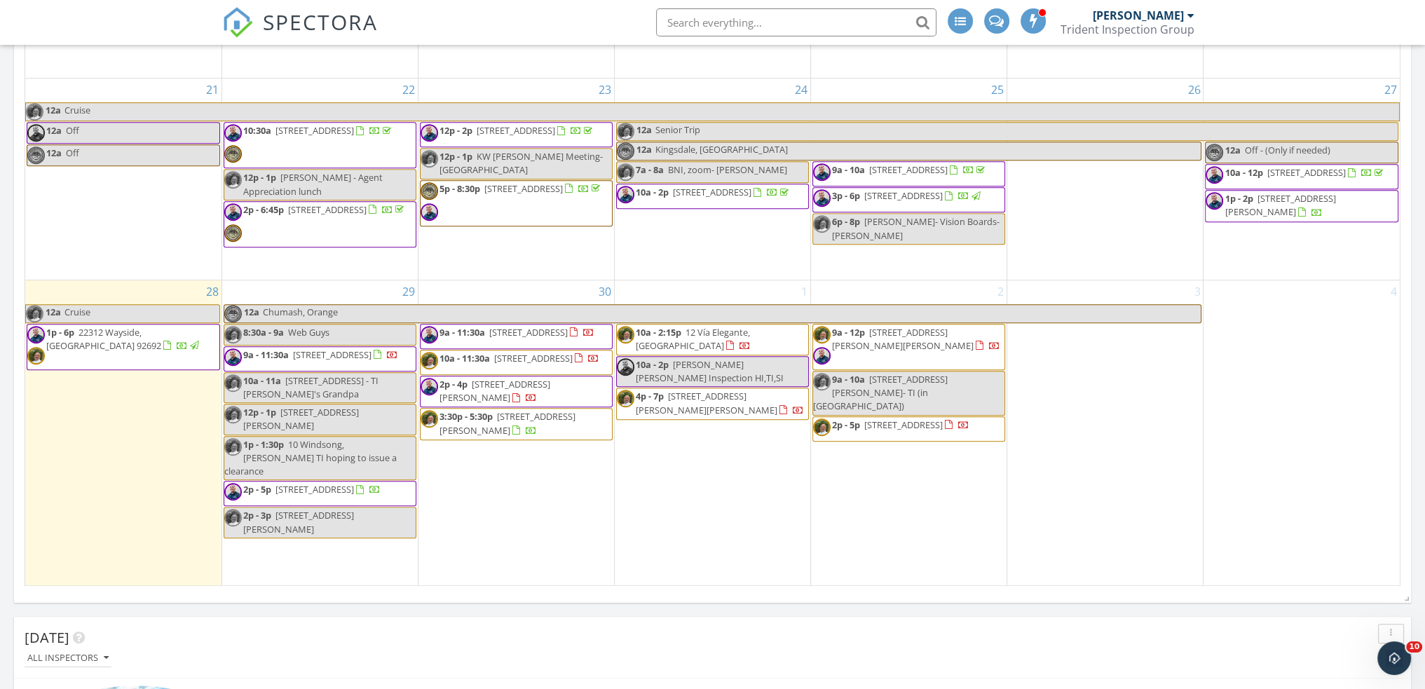
click at [718, 20] on input "text" at bounding box center [796, 22] width 280 height 28
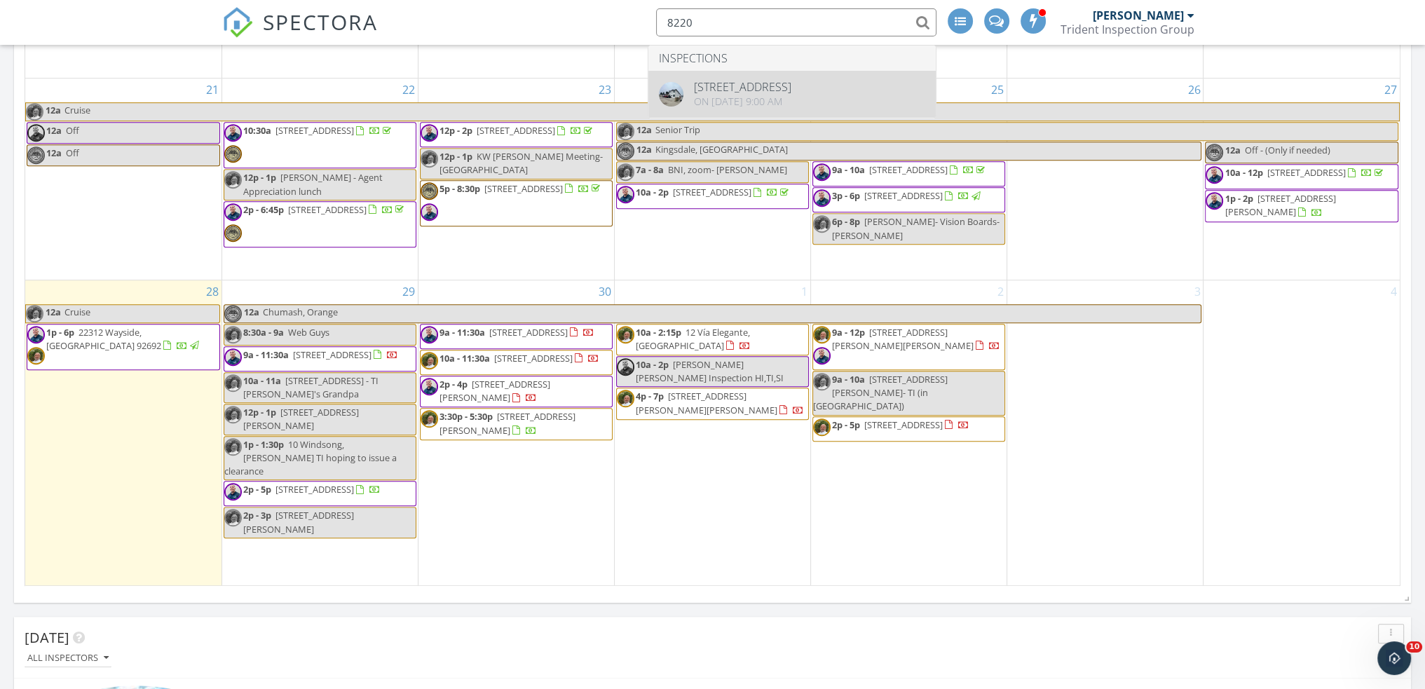
type input "8220"
